Goal: Transaction & Acquisition: Purchase product/service

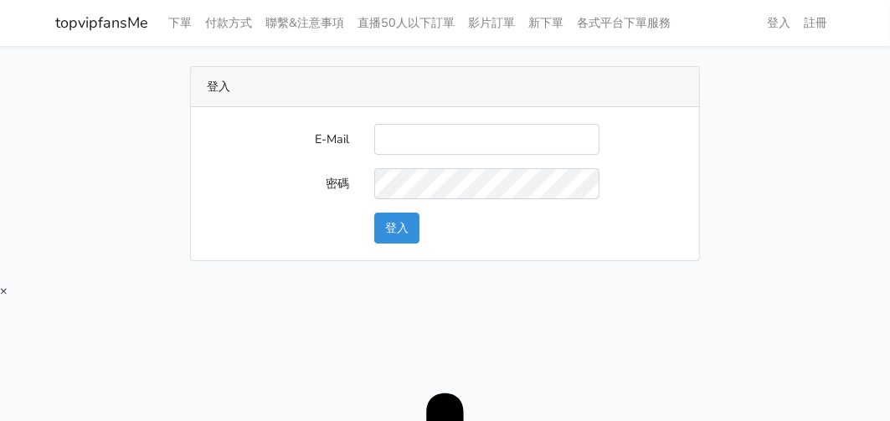
type input "[EMAIL_ADDRESS][DOMAIN_NAME]"
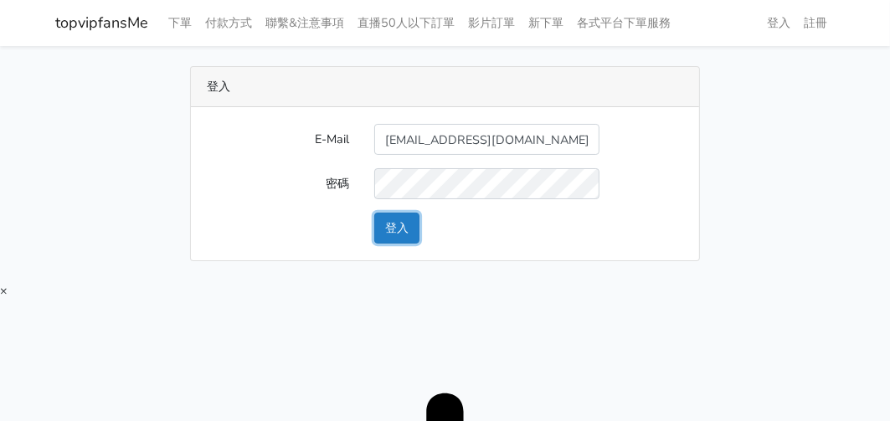
click at [389, 236] on button "登入" at bounding box center [396, 228] width 45 height 31
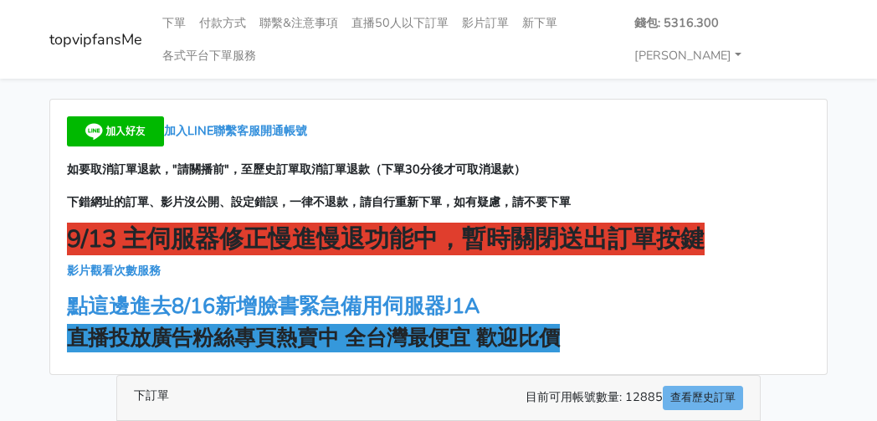
click at [715, 188] on div "加入LINE聯繫客服開通帳號 如要取消訂單退款，"請關播前"，至歷史訂單取消訂單退款（下單30分後才可取消退款） 下錯網址的訂單、影片沒公開、設定錯誤，一律不…" at bounding box center [438, 237] width 777 height 275
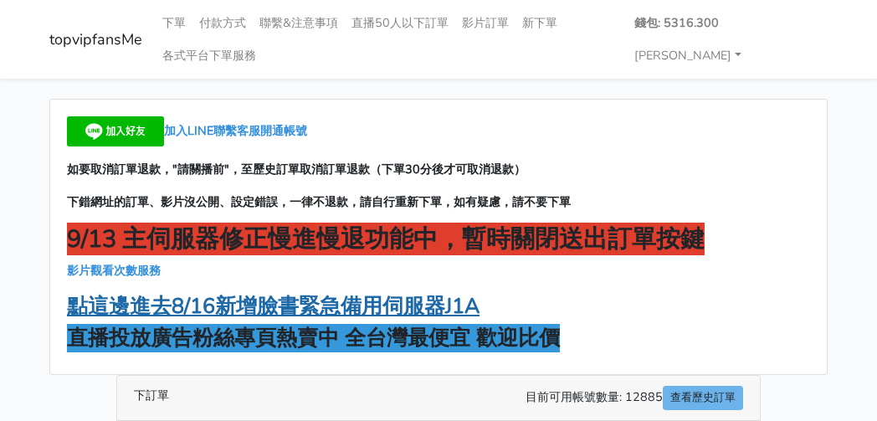
click at [442, 301] on strong "點這邊進去8/16新增臉書緊急備用伺服器J1A" at bounding box center [273, 306] width 413 height 28
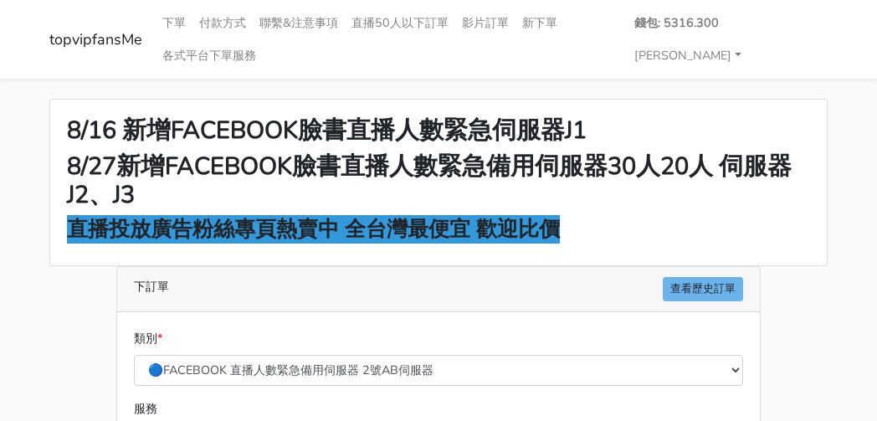
click at [674, 148] on div "8/16 新增FACEBOOK臉書直播人數緊急伺服器J1 8/27新增FACEBOOK臉書直播人數緊急備用伺服器30人20人 伺服器J2、J3 直播投放廣告粉…" at bounding box center [438, 183] width 777 height 166
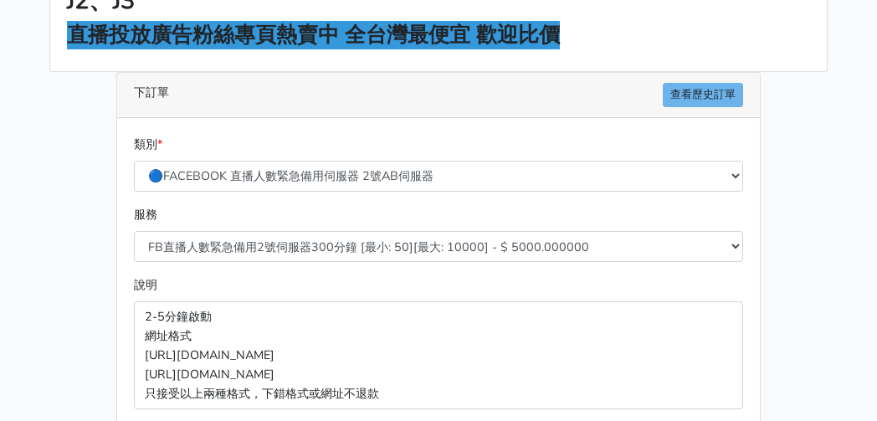
scroll to position [335, 0]
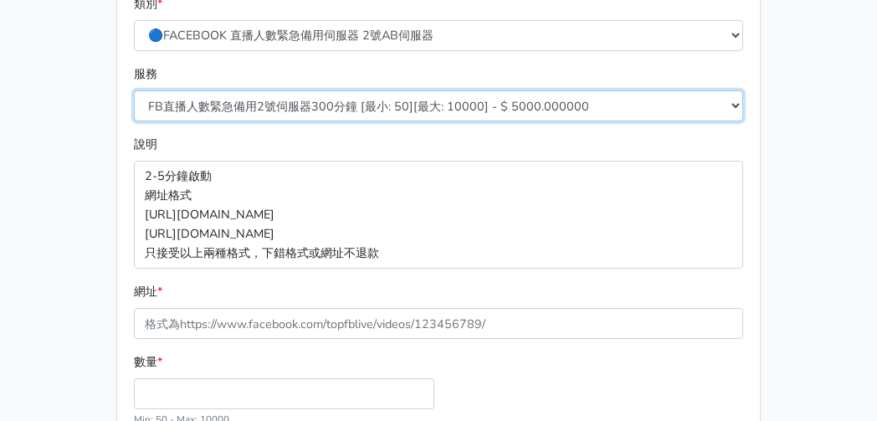
click at [332, 98] on select "FB直播人數緊急備用2號伺服器300分鐘 [最小: 50][最大: 10000] - $ 5000.000000 FB直播人數緊急備用2號伺服器60分鐘 [最…" at bounding box center [438, 105] width 609 height 31
select select "577"
click at [134, 90] on select "FB直播人數緊急備用2號伺服器300分鐘 [最小: 50][最大: 10000] - $ 5000.000000 FB直播人數緊急備用2號伺服器60分鐘 [最…" at bounding box center [438, 105] width 609 height 31
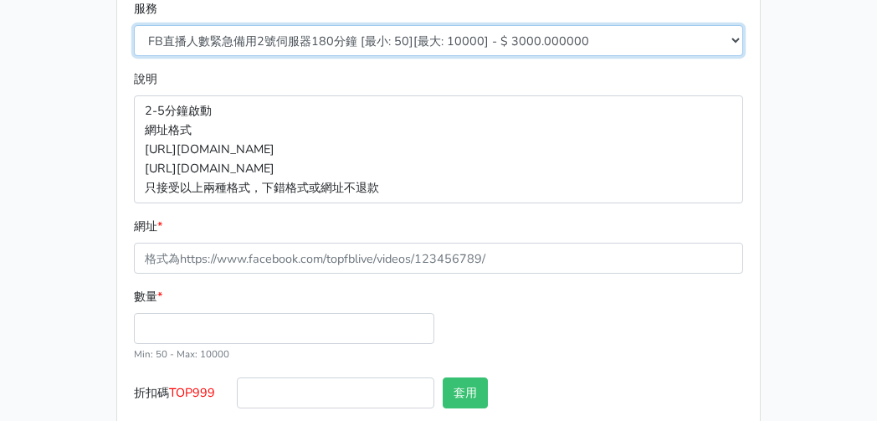
scroll to position [491, 0]
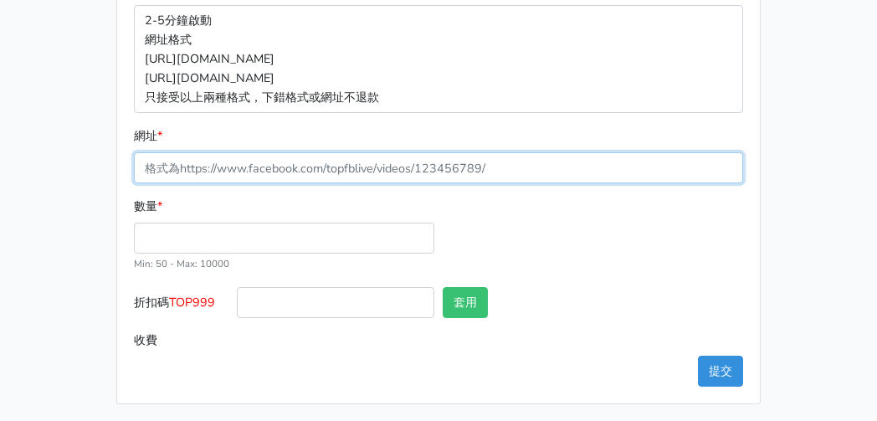
click at [229, 167] on input "網址 *" at bounding box center [438, 167] width 609 height 31
paste input "[URL][DOMAIN_NAME]"
type input "[URL][DOMAIN_NAME]"
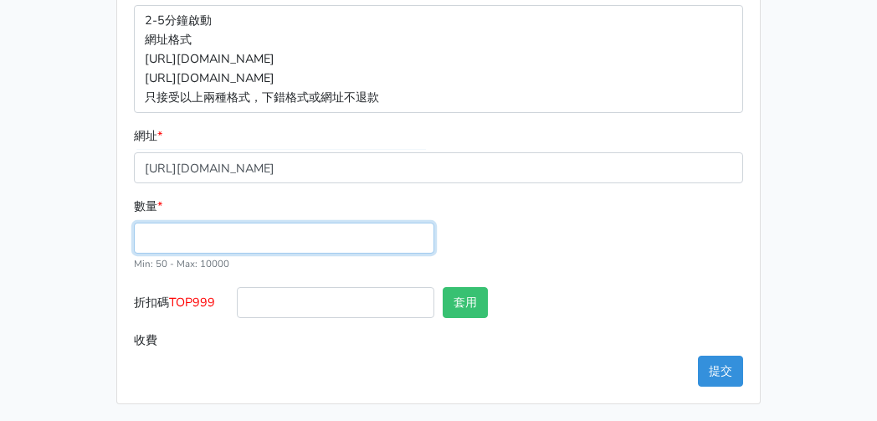
click at [208, 233] on input "數量 *" at bounding box center [284, 238] width 301 height 31
type input "100"
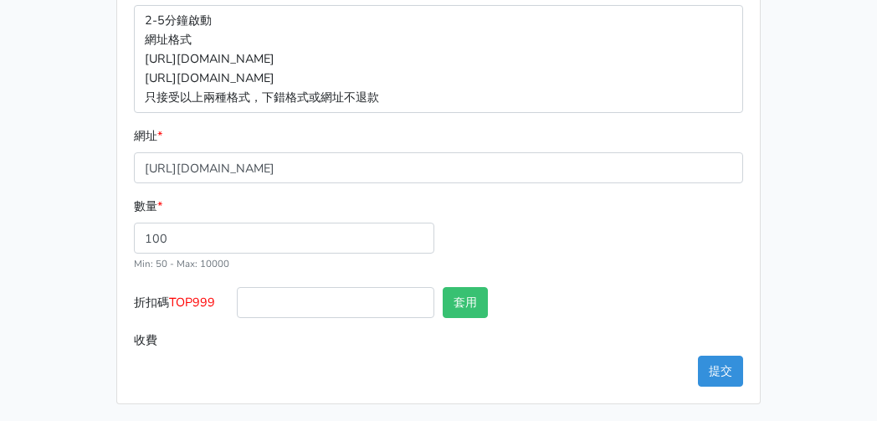
type input "300.000"
click at [203, 304] on span "TOP999" at bounding box center [192, 302] width 46 height 17
click at [237, 304] on input "折扣碼 TOP999" at bounding box center [336, 302] width 198 height 31
click at [203, 304] on span "TOP999" at bounding box center [192, 302] width 46 height 17
click at [237, 304] on input "折扣碼 TOP999" at bounding box center [336, 302] width 198 height 31
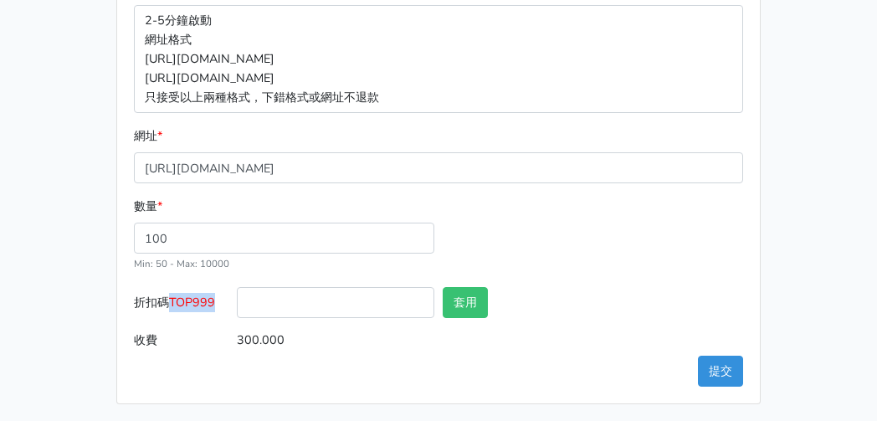
click at [203, 304] on span "TOP999" at bounding box center [192, 302] width 46 height 17
click at [237, 304] on input "折扣碼 TOP999" at bounding box center [336, 302] width 198 height 31
click at [242, 296] on input "折扣碼 TOP999" at bounding box center [336, 302] width 198 height 31
click at [213, 297] on span "TOP999" at bounding box center [192, 302] width 46 height 17
click at [237, 297] on input "折扣碼 TOP999" at bounding box center [336, 302] width 198 height 31
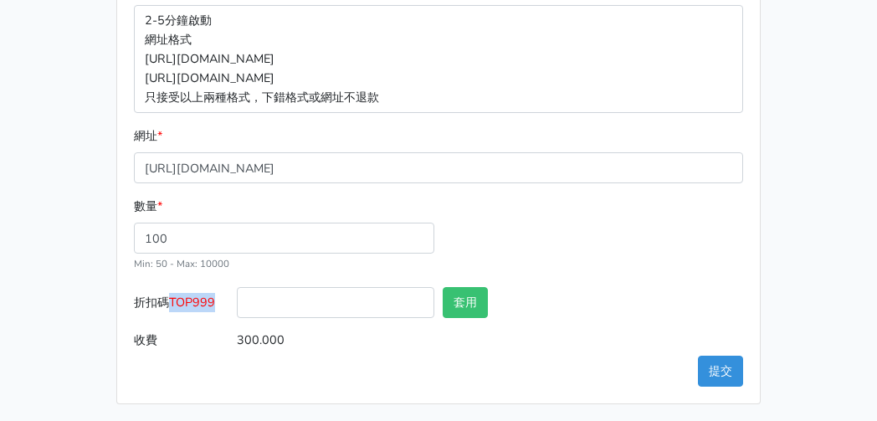
click at [213, 297] on span "TOP999" at bounding box center [192, 302] width 46 height 17
click at [237, 297] on input "折扣碼 TOP999" at bounding box center [336, 302] width 198 height 31
copy span "TOP999"
click at [299, 311] on input "折扣碼 TOP999" at bounding box center [336, 302] width 198 height 31
paste input "TOP999"
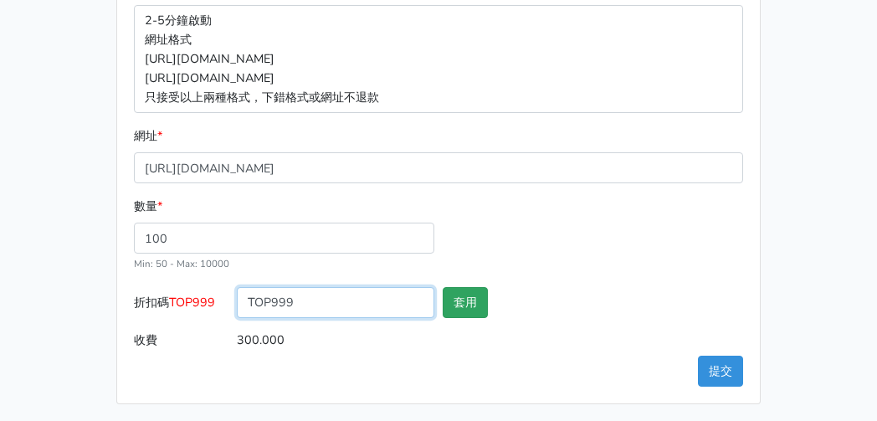
type input "TOP999"
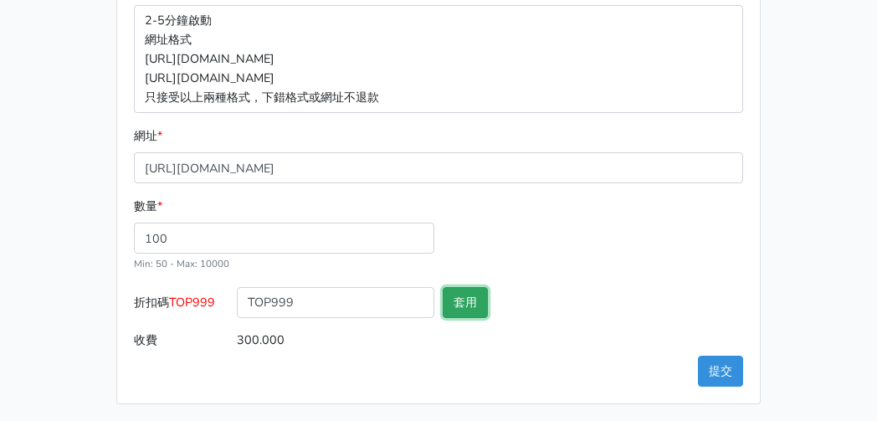
click at [446, 303] on button "套用" at bounding box center [465, 302] width 45 height 31
type input "套用失敗"
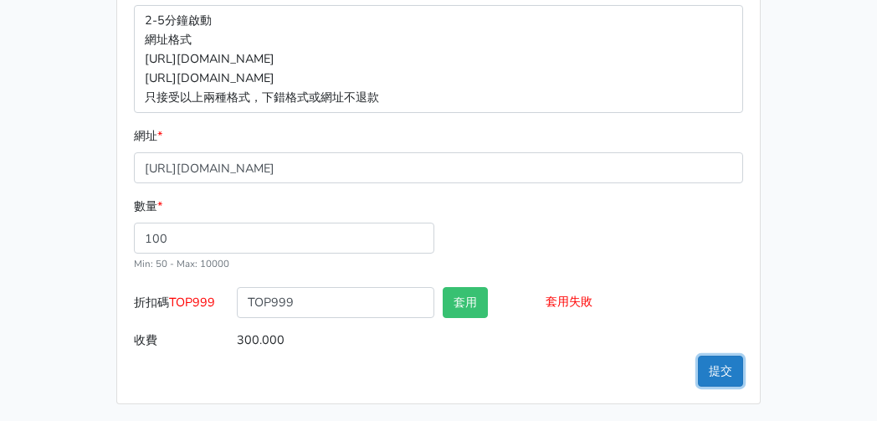
click at [724, 371] on button "提交" at bounding box center [720, 371] width 45 height 31
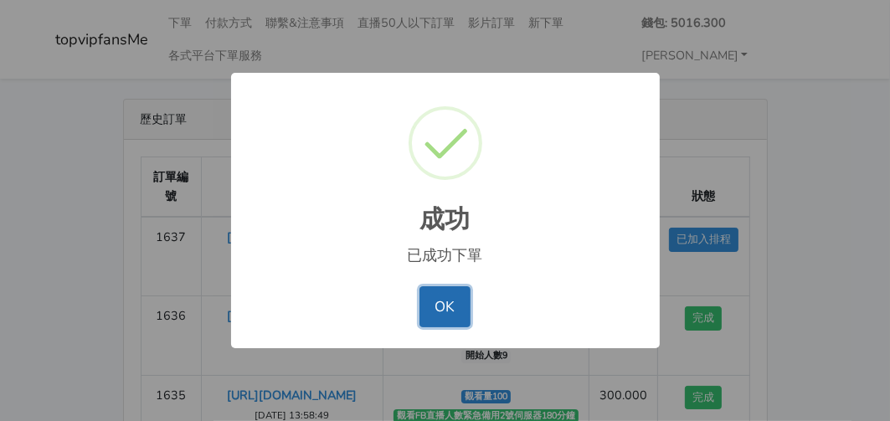
click at [465, 311] on button "OK" at bounding box center [444, 306] width 51 height 40
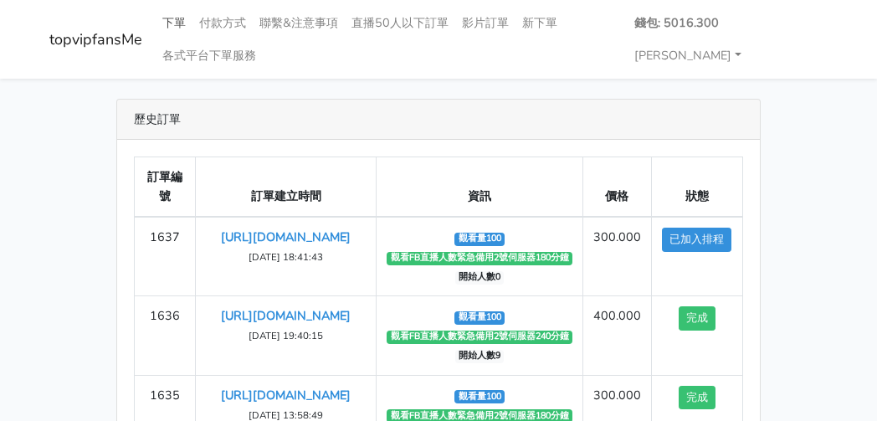
click at [183, 20] on link "下單" at bounding box center [174, 23] width 37 height 33
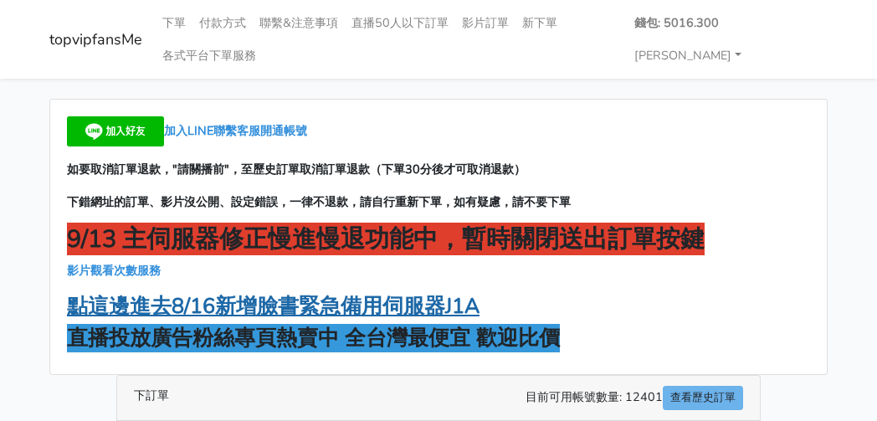
click at [345, 301] on strong "點這邊進去8/16新增臉書緊急備用伺服器J1A" at bounding box center [273, 306] width 413 height 28
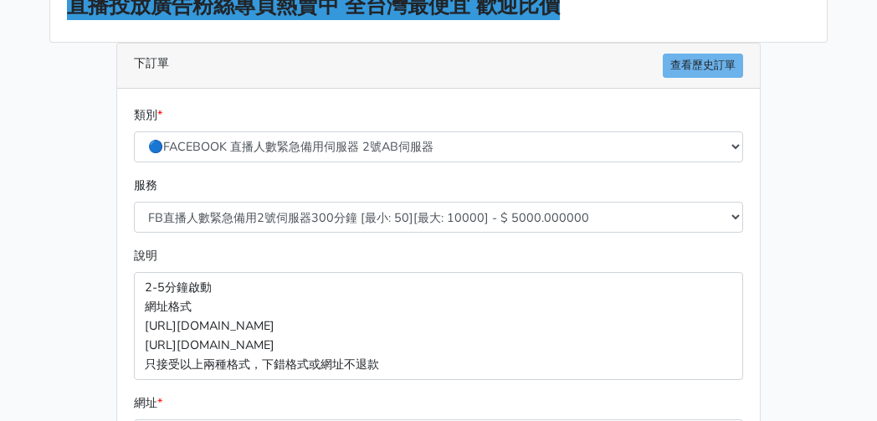
scroll to position [251, 0]
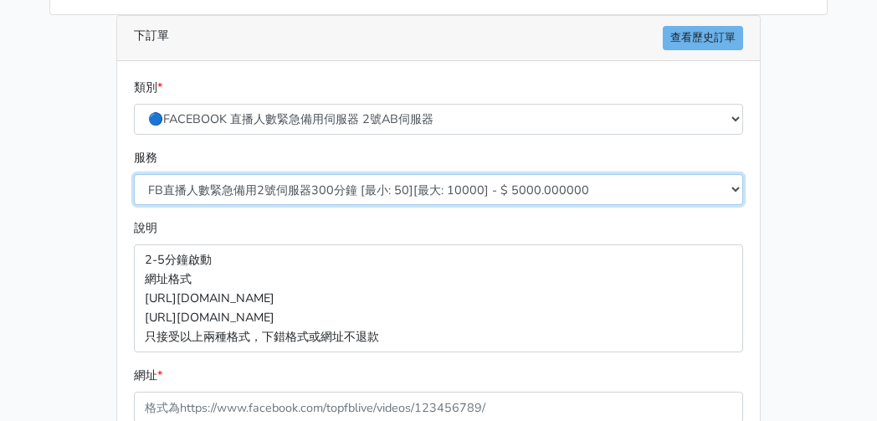
drag, startPoint x: 333, startPoint y: 193, endPoint x: 329, endPoint y: 203, distance: 10.1
click at [333, 193] on select "FB直播人數緊急備用2號伺服器300分鐘 [最小: 50][最大: 10000] - $ 5000.000000 FB直播人數緊急備用2號伺服器60分鐘 [最…" at bounding box center [438, 189] width 609 height 31
select select "577"
click at [134, 174] on select "FB直播人數緊急備用2號伺服器300分鐘 [最小: 50][最大: 10000] - $ 5000.000000 FB直播人數緊急備用2號伺服器60分鐘 [最…" at bounding box center [438, 189] width 609 height 31
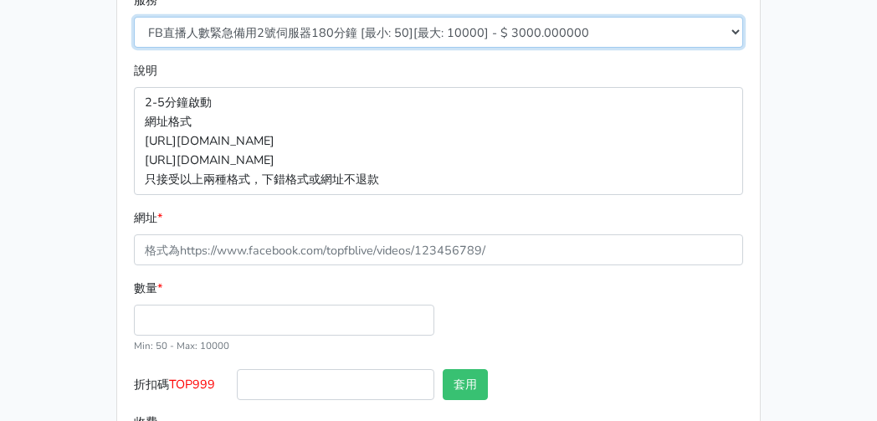
scroll to position [491, 0]
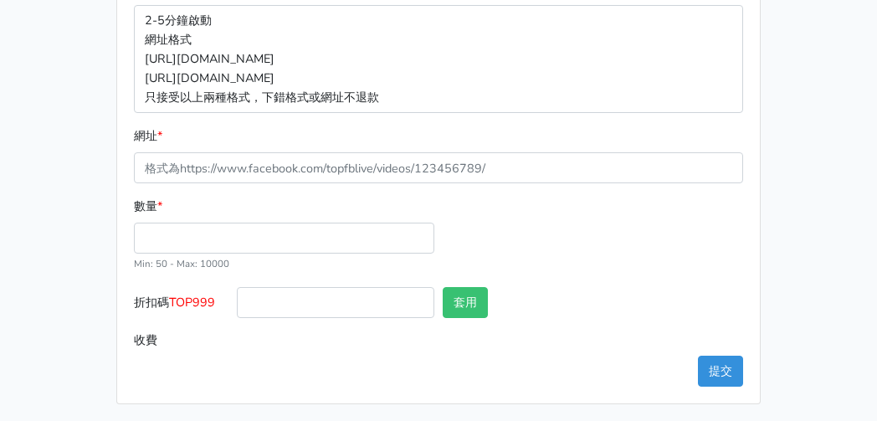
click at [267, 147] on div "網址 *" at bounding box center [438, 154] width 609 height 57
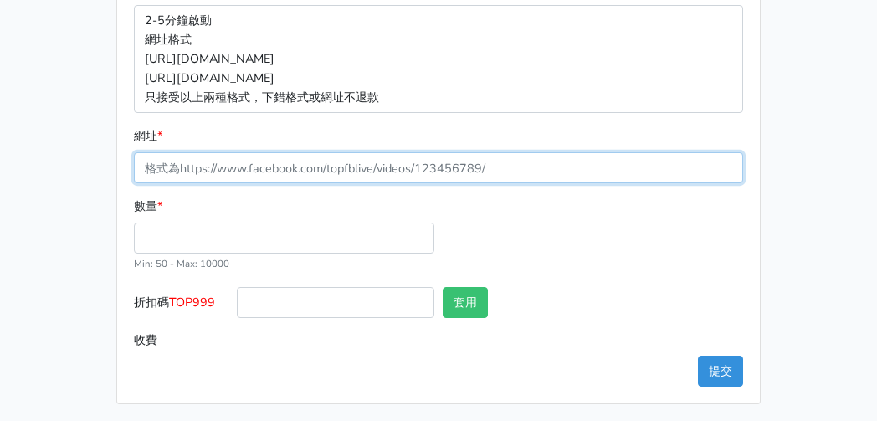
drag, startPoint x: 266, startPoint y: 160, endPoint x: 264, endPoint y: 180, distance: 20.2
click at [266, 160] on input "網址 *" at bounding box center [438, 167] width 609 height 31
paste input "[URL][DOMAIN_NAME]"
type input "[URL][DOMAIN_NAME]"
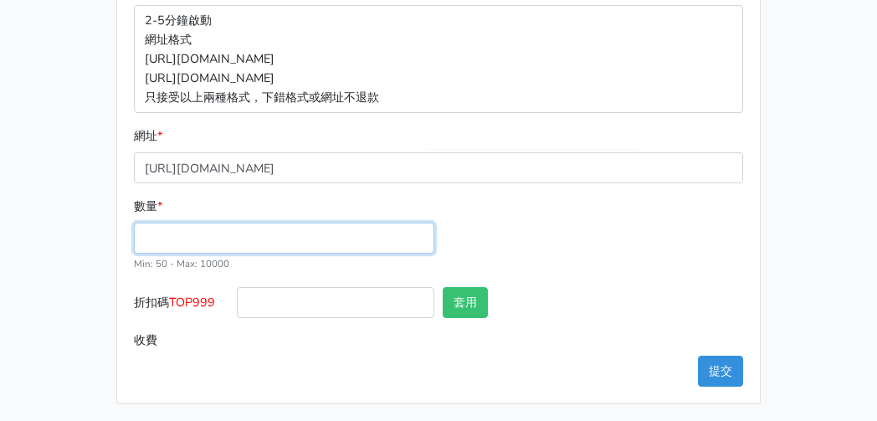
click at [195, 244] on input "數量 *" at bounding box center [284, 238] width 301 height 31
type input "50"
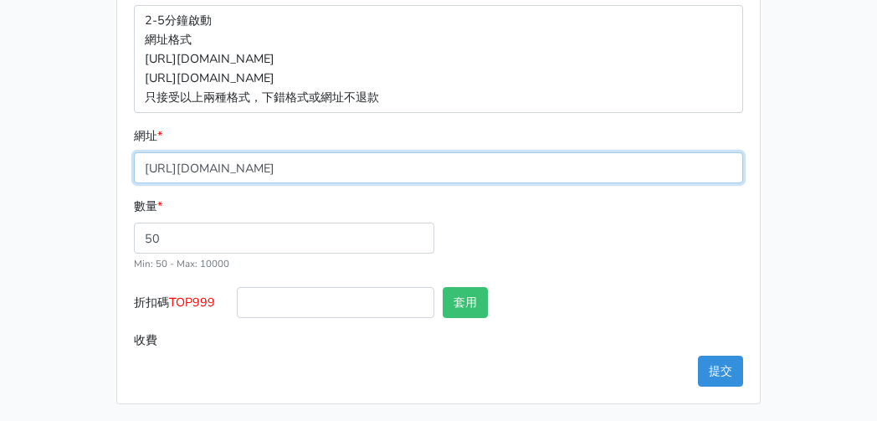
type input "150.000"
click at [272, 172] on input "[URL][DOMAIN_NAME]" at bounding box center [438, 167] width 609 height 31
click at [273, 173] on input "[URL][DOMAIN_NAME]" at bounding box center [438, 167] width 609 height 31
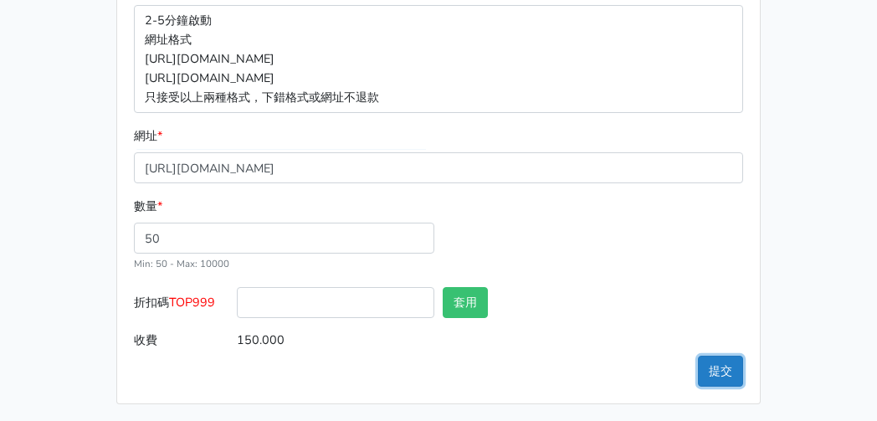
click at [700, 364] on button "提交" at bounding box center [720, 371] width 45 height 31
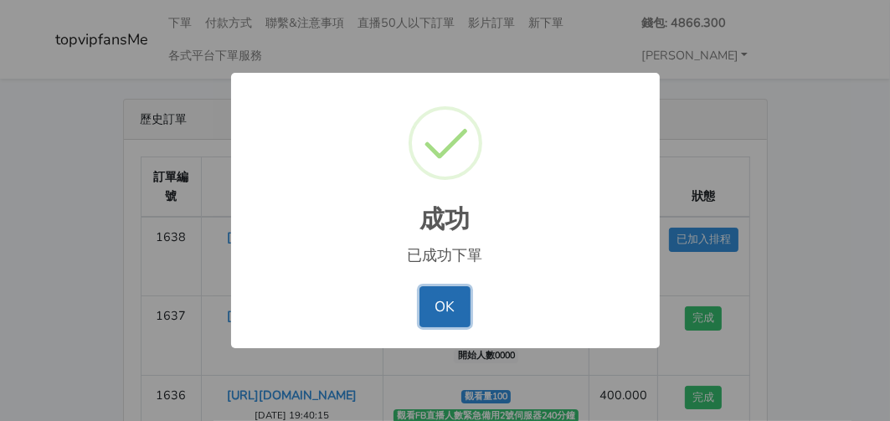
click at [447, 307] on button "OK" at bounding box center [444, 306] width 51 height 40
